Goal: Task Accomplishment & Management: Manage account settings

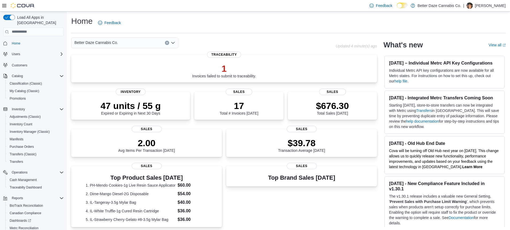
click at [153, 42] on div "Better Daze Cannabis Co." at bounding box center [124, 43] width 107 height 11
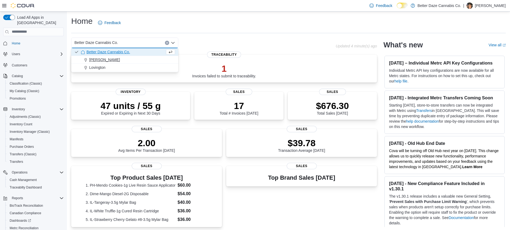
click at [98, 59] on span "[PERSON_NAME]" at bounding box center [104, 59] width 31 height 5
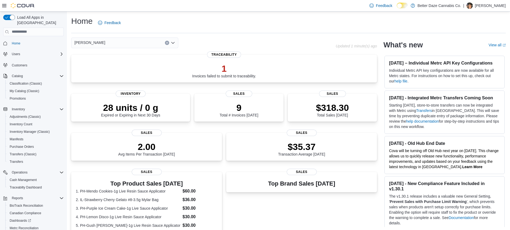
click at [114, 43] on div "[PERSON_NAME] Combo box. Selected. [PERSON_NAME]. Press Backspace to delete [PE…" at bounding box center [124, 43] width 107 height 11
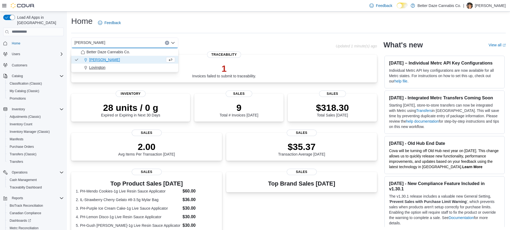
click at [101, 65] on span "Lovington" at bounding box center [97, 67] width 16 height 5
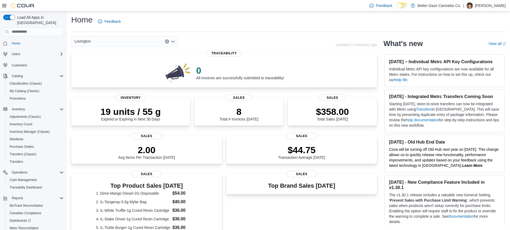
scroll to position [133, 0]
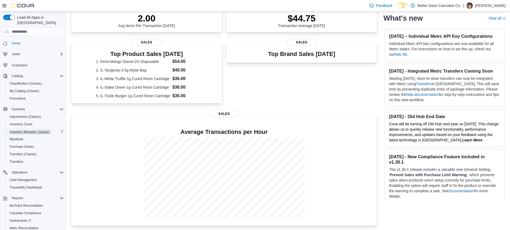
click at [36, 130] on span "Inventory Manager (Classic)" at bounding box center [30, 132] width 40 height 4
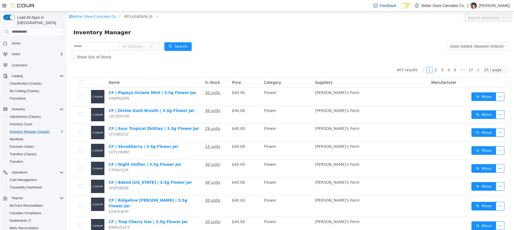
click at [132, 17] on span "All Locations" at bounding box center [136, 16] width 24 height 6
click at [139, 45] on span "[PERSON_NAME]" at bounding box center [146, 45] width 31 height 4
drag, startPoint x: 128, startPoint y: 15, endPoint x: 126, endPoint y: 19, distance: 4.8
click at [128, 15] on span "[PERSON_NAME]" at bounding box center [139, 17] width 31 height 6
click at [140, 57] on span "Lovington" at bounding box center [140, 55] width 18 height 4
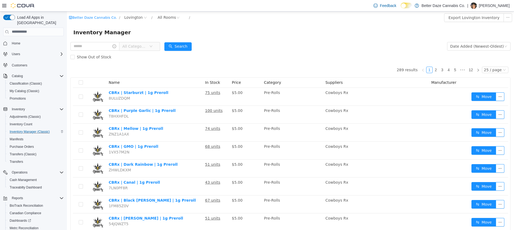
click at [147, 48] on span "All Categories" at bounding box center [134, 45] width 24 height 5
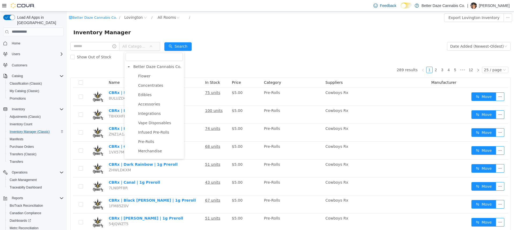
click at [294, 53] on div "Show Out of Stock" at bounding box center [290, 56] width 441 height 11
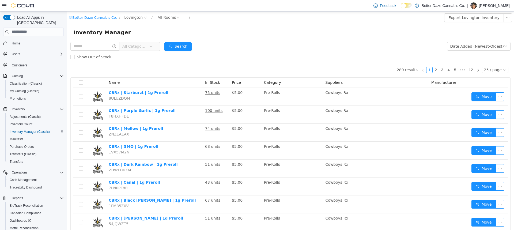
click at [138, 46] on span "All Categories" at bounding box center [134, 45] width 24 height 5
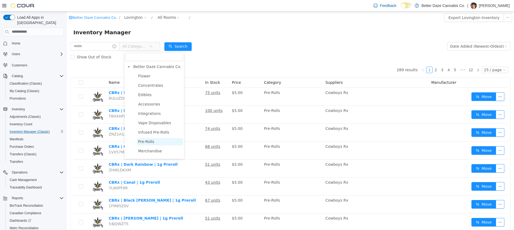
click at [151, 145] on span "Pre-Rolls" at bounding box center [160, 141] width 46 height 7
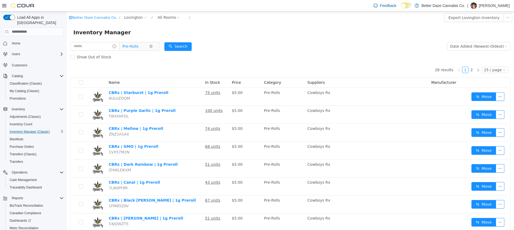
click at [146, 45] on span "Pre-Rolls" at bounding box center [135, 46] width 27 height 8
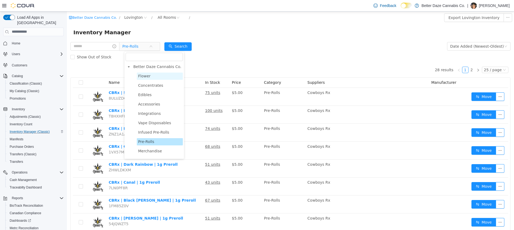
click at [151, 78] on span "Flower" at bounding box center [160, 75] width 46 height 7
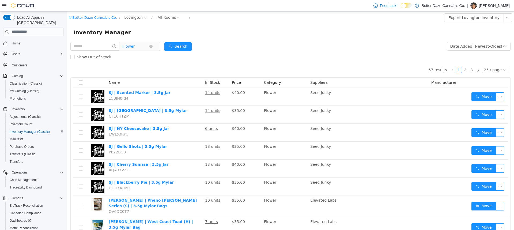
click at [144, 50] on span "Flower" at bounding box center [135, 46] width 27 height 8
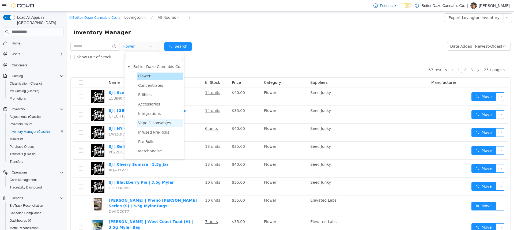
click at [164, 125] on span "Vape Disposables" at bounding box center [154, 123] width 33 height 4
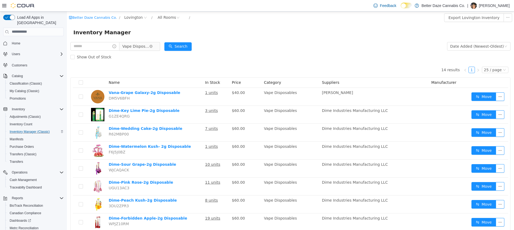
click at [147, 48] on span "Vape Disposables" at bounding box center [135, 46] width 27 height 8
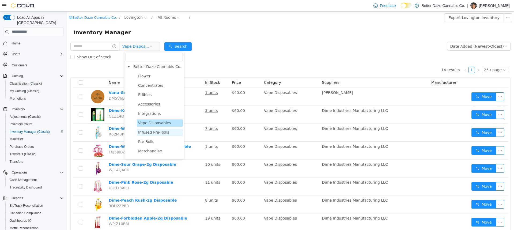
click at [160, 133] on span "Infused Pre-Rolls" at bounding box center [153, 132] width 31 height 4
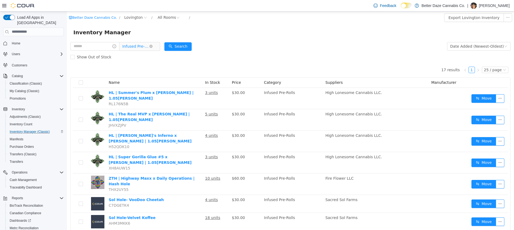
click at [141, 46] on span "Infused Pre-Rolls" at bounding box center [135, 46] width 27 height 8
click at [247, 49] on form "Infused Pre-Rolls Date Added (Newest-Oldest) Search Show Out of Stock" at bounding box center [290, 51] width 441 height 21
click at [21, 40] on link "Home" at bounding box center [16, 43] width 13 height 6
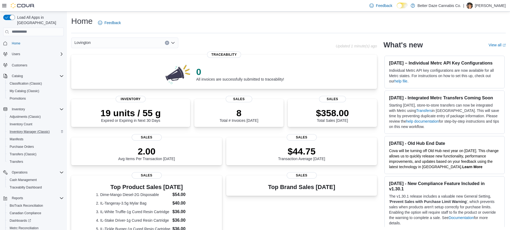
click at [96, 42] on div "Lovington" at bounding box center [124, 43] width 107 height 11
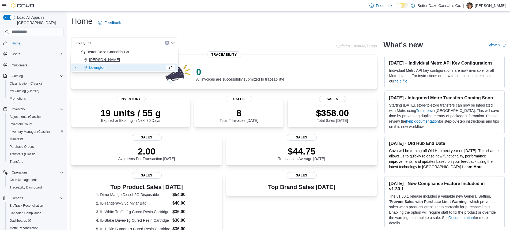
click at [91, 58] on span "[PERSON_NAME]" at bounding box center [104, 59] width 31 height 5
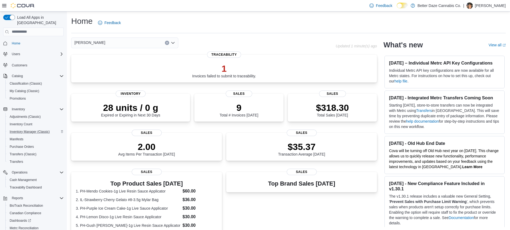
click at [94, 41] on div "[PERSON_NAME]" at bounding box center [124, 43] width 107 height 11
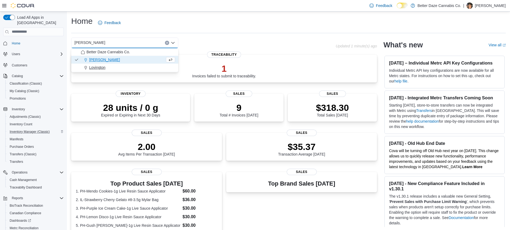
click at [96, 66] on span "Lovington" at bounding box center [97, 67] width 16 height 5
